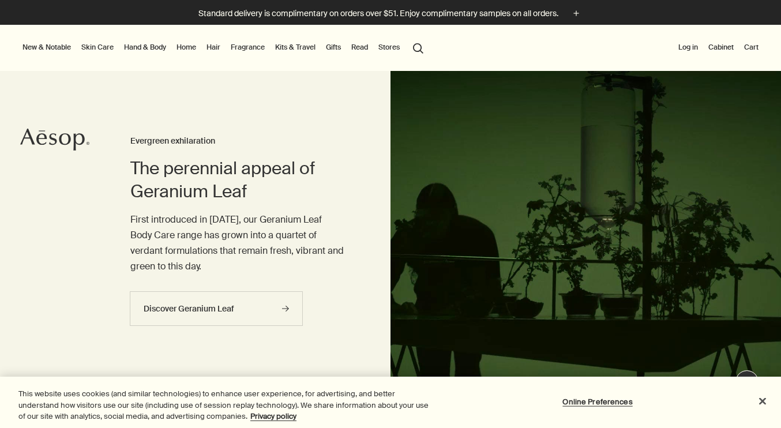
click at [189, 46] on link "Home" at bounding box center [186, 47] width 24 height 14
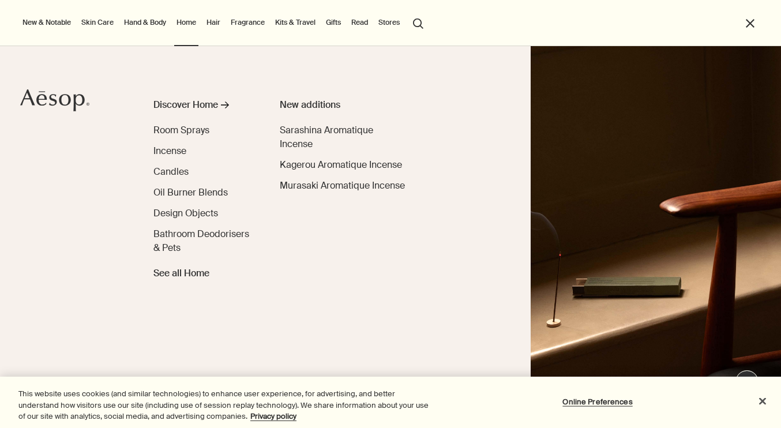
click at [218, 21] on link "Hair" at bounding box center [213, 23] width 18 height 14
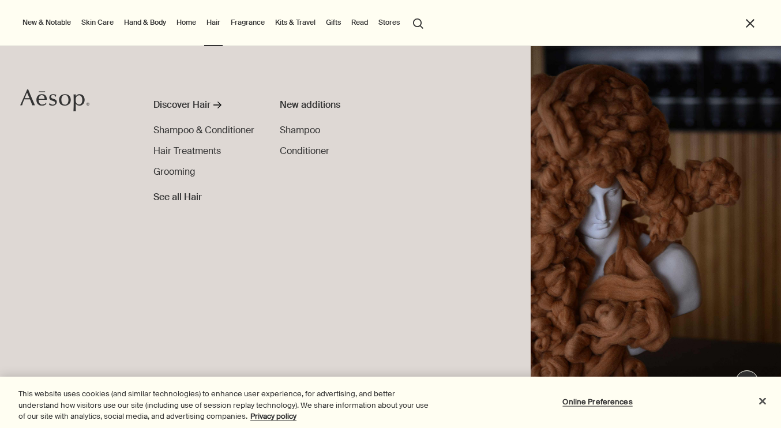
click at [258, 23] on link "Fragrance" at bounding box center [247, 23] width 39 height 14
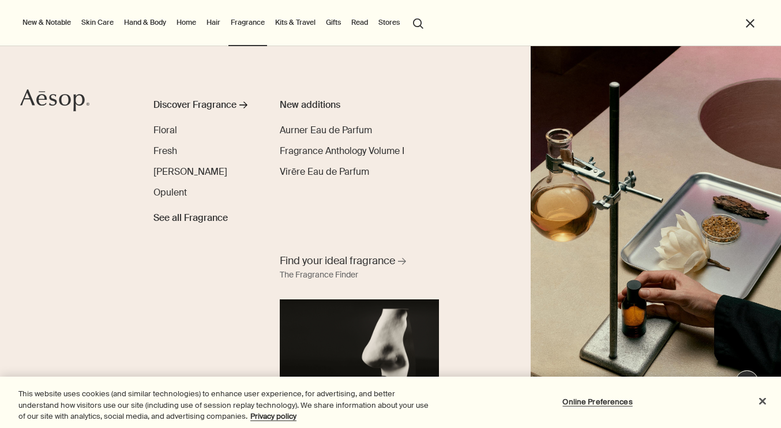
click at [188, 21] on link "Home" at bounding box center [186, 23] width 24 height 14
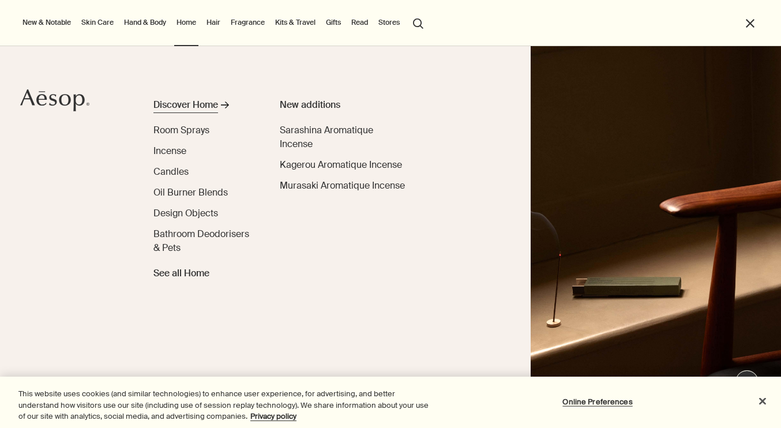
click at [187, 106] on div "Discover Home" at bounding box center [185, 105] width 65 height 14
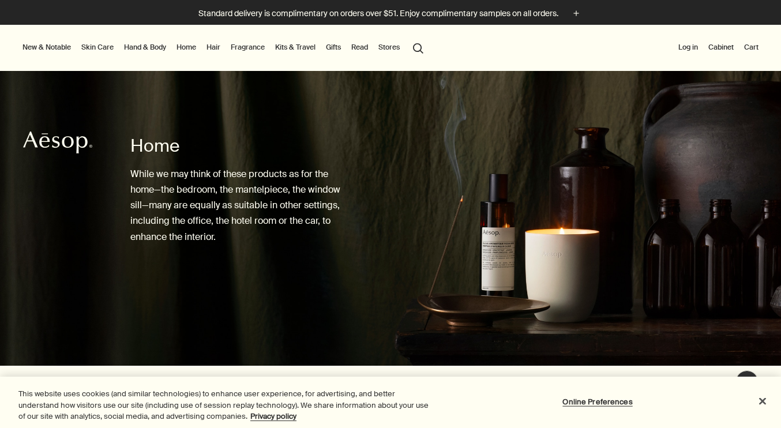
click at [214, 43] on link "Hair" at bounding box center [213, 47] width 18 height 14
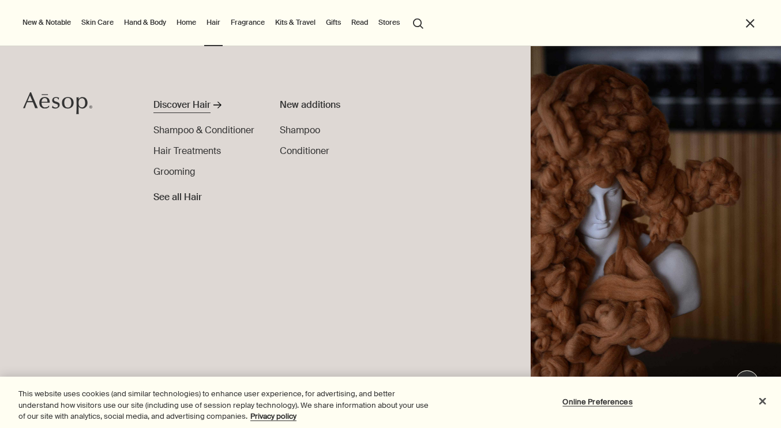
click at [189, 107] on div "Discover Hair" at bounding box center [181, 105] width 57 height 14
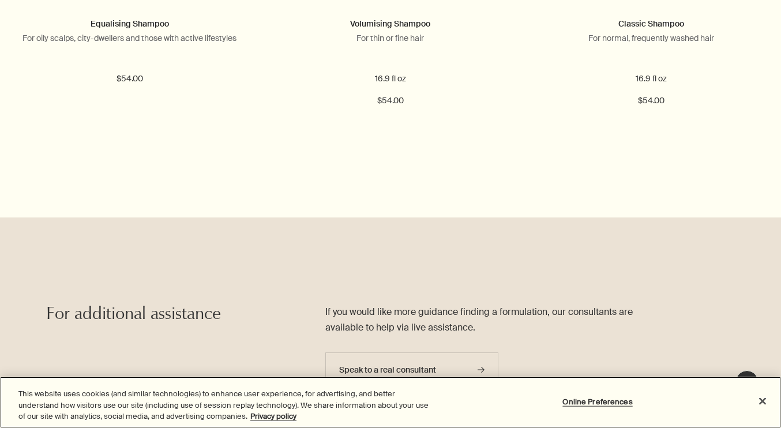
scroll to position [2253, 0]
